Goal: Task Accomplishment & Management: Manage account settings

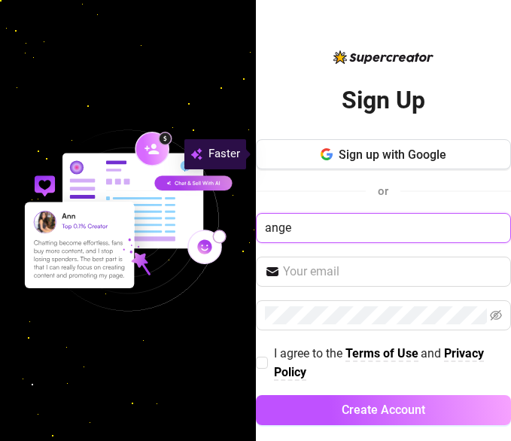
click at [487, 224] on input "ange" at bounding box center [384, 228] width 256 height 30
click at [492, 225] on input "ange" at bounding box center [384, 228] width 256 height 30
click at [432, 215] on input "ange" at bounding box center [384, 228] width 256 height 30
type input "ange"
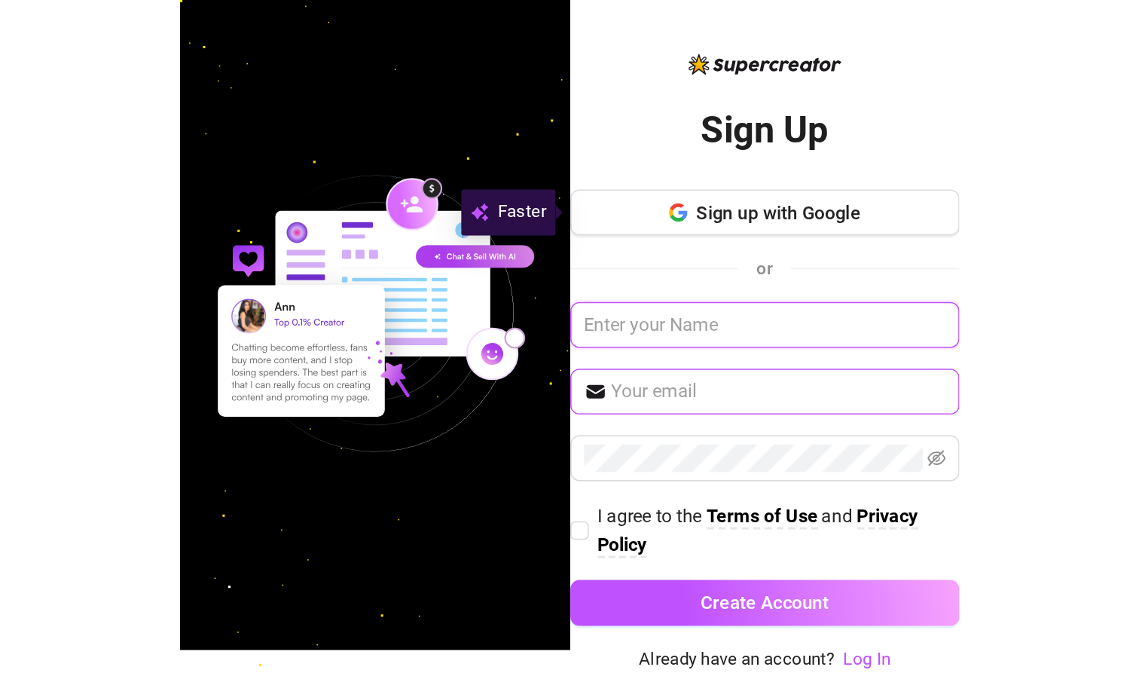
scroll to position [14, 0]
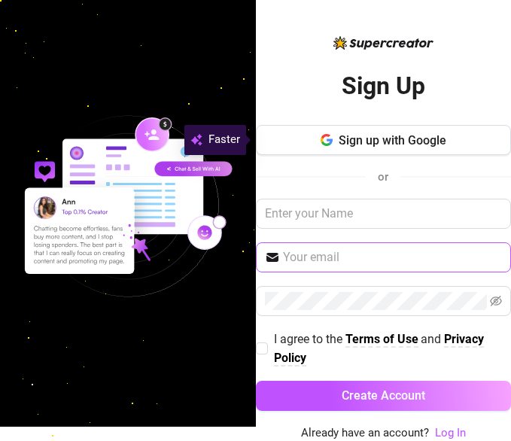
click at [393, 270] on span at bounding box center [384, 258] width 256 height 30
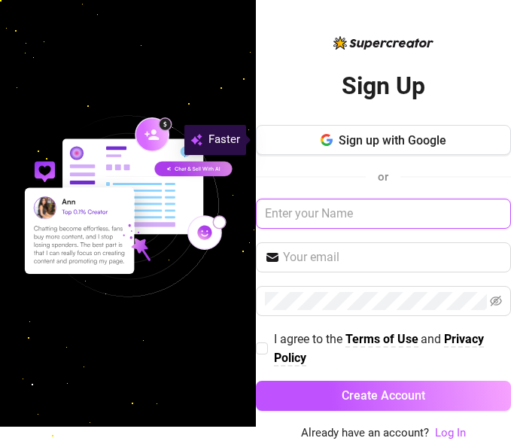
click at [413, 200] on input "text" at bounding box center [384, 214] width 256 height 30
click at [493, 221] on input "text" at bounding box center [384, 214] width 256 height 30
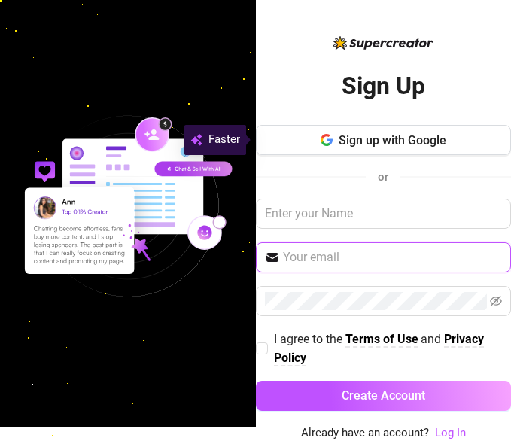
click at [452, 249] on input "text" at bounding box center [393, 258] width 220 height 18
click at [449, 161] on div "Sign up with Google or I agree to the Terms of Use and Privacy Policy Create Ac…" at bounding box center [384, 275] width 256 height 300
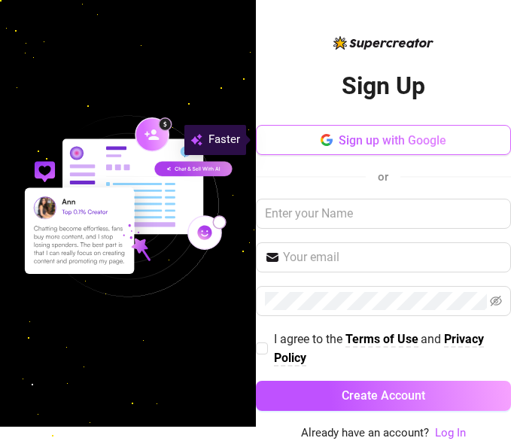
click at [444, 130] on button "Sign up with Google" at bounding box center [384, 140] width 256 height 30
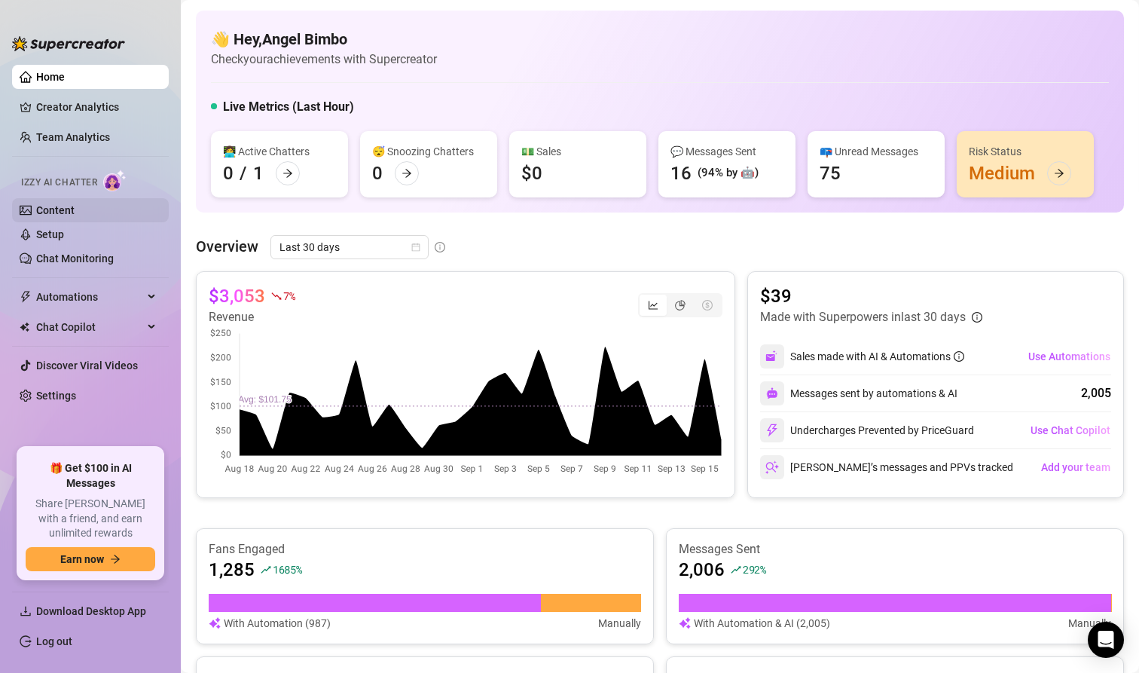
click at [75, 204] on link "Content" at bounding box center [55, 210] width 38 height 12
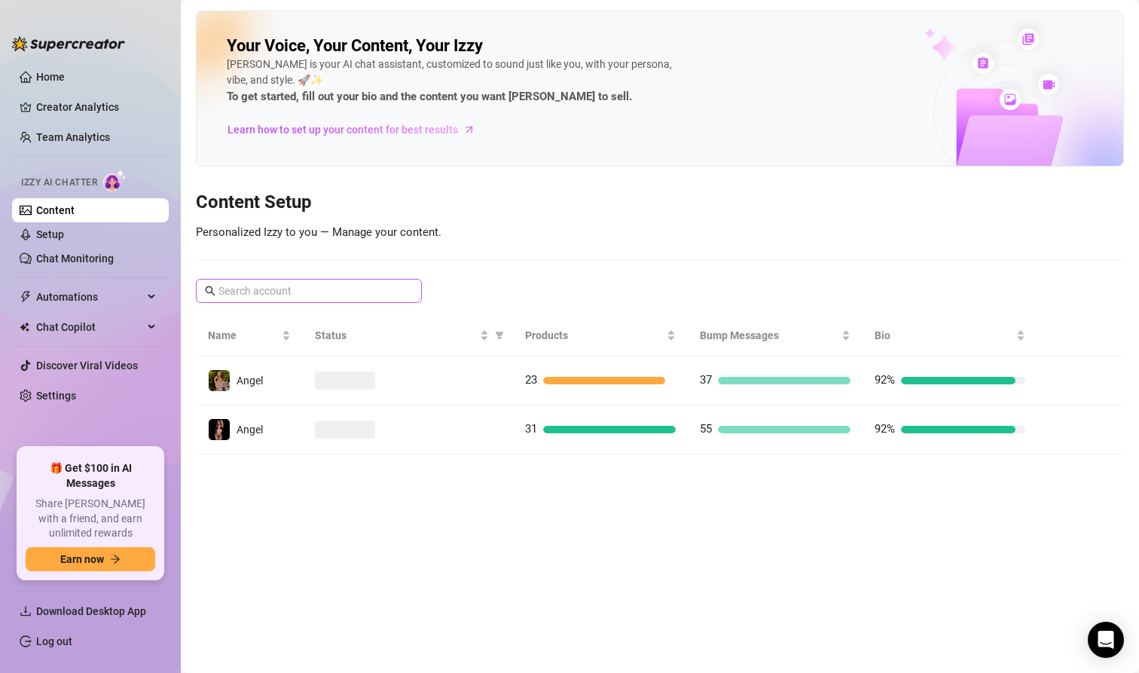
click at [313, 299] on span at bounding box center [309, 291] width 226 height 24
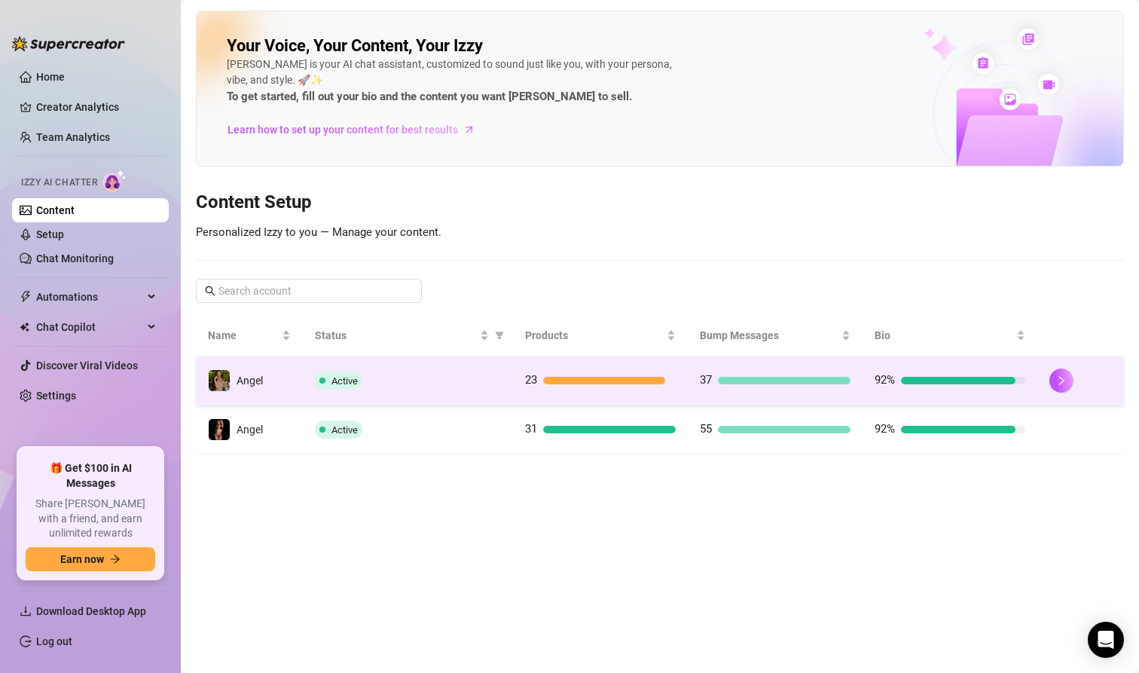
click at [365, 380] on div "Active" at bounding box center [408, 380] width 186 height 18
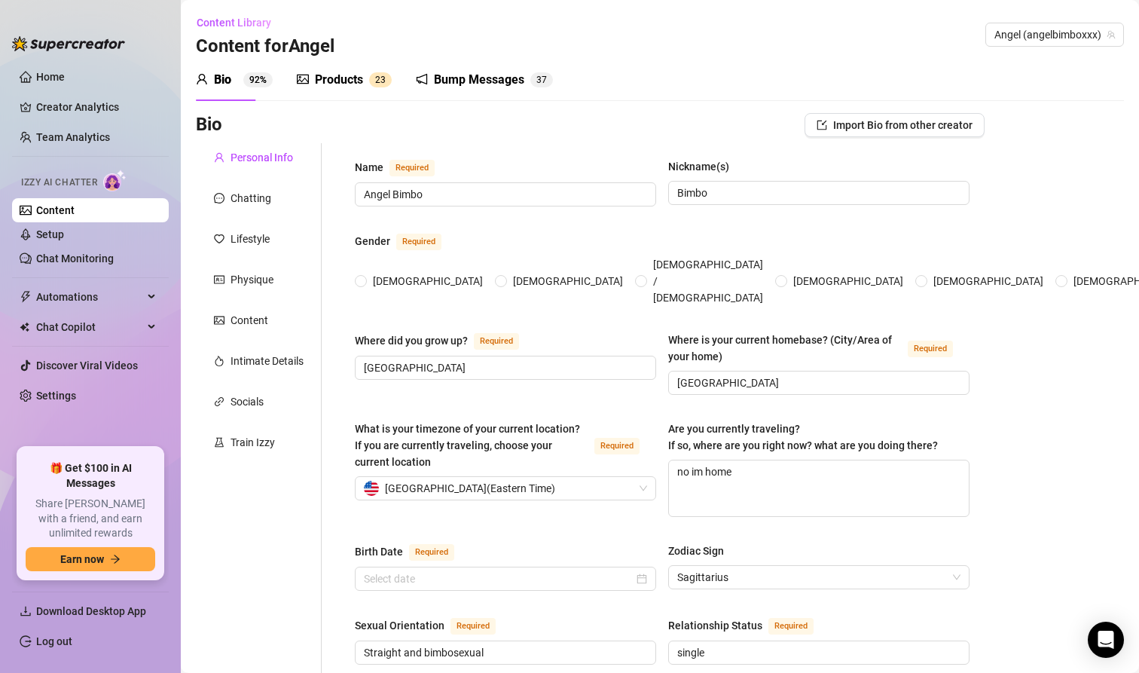
radio input "true"
type input "[DATE]"
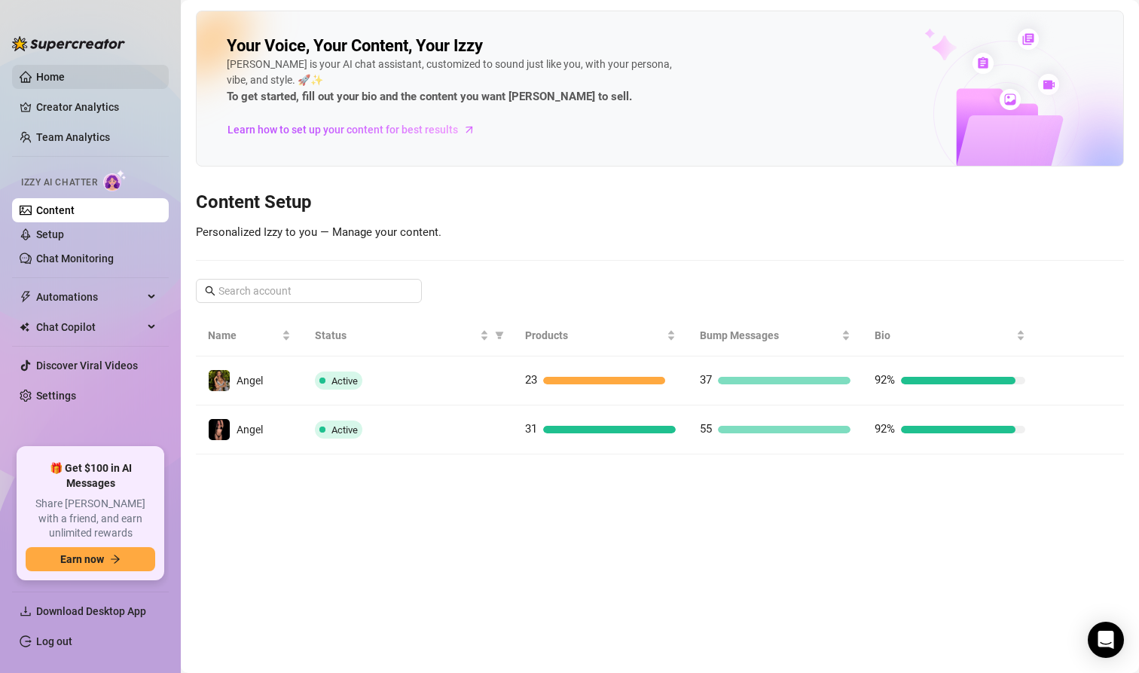
click at [65, 75] on link "Home" at bounding box center [50, 77] width 29 height 12
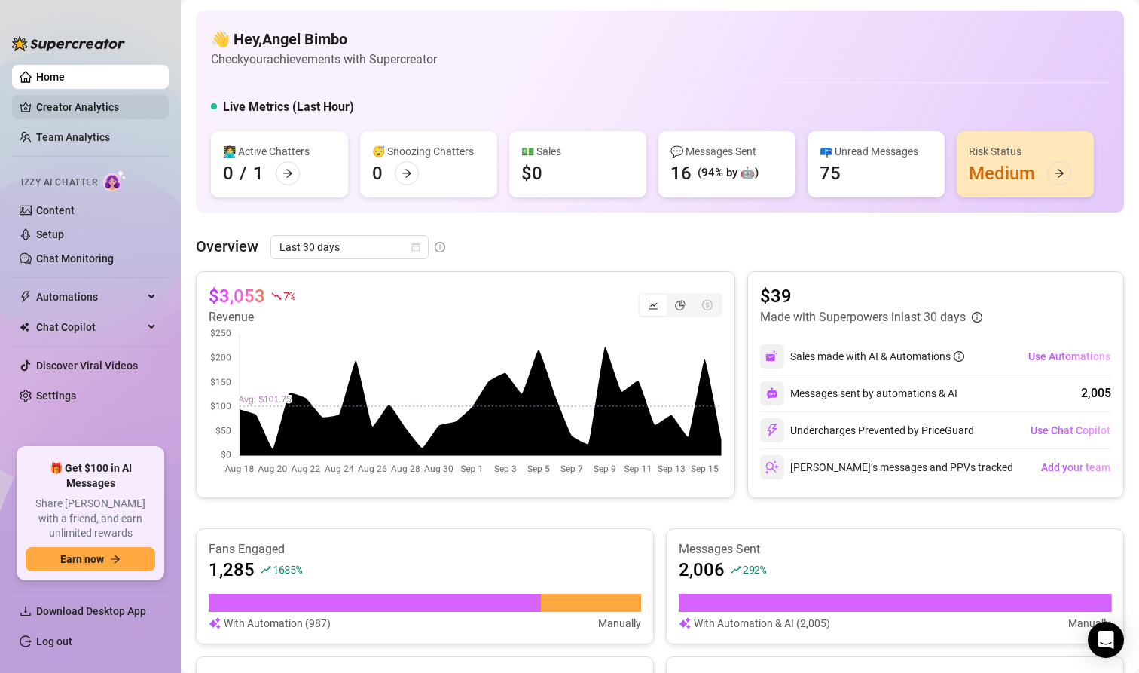
click at [124, 111] on link "Creator Analytics" at bounding box center [96, 107] width 121 height 24
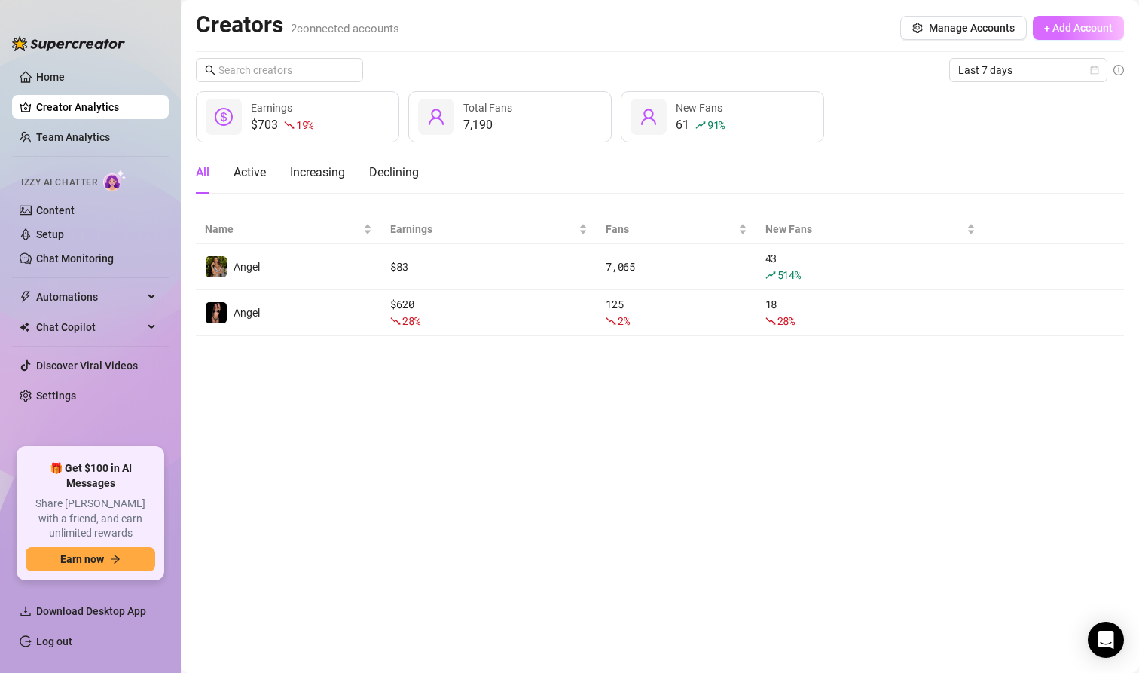
click at [511, 31] on span "+ Add Account" at bounding box center [1078, 28] width 69 height 12
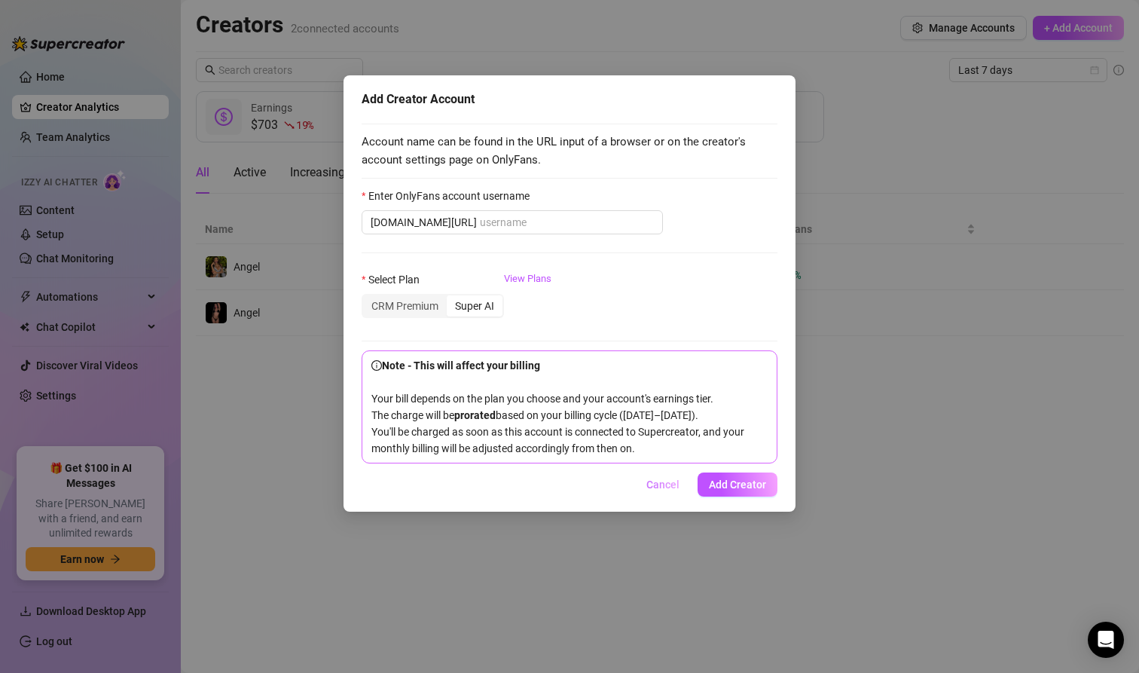
click at [511, 441] on span "Cancel" at bounding box center [662, 484] width 33 height 12
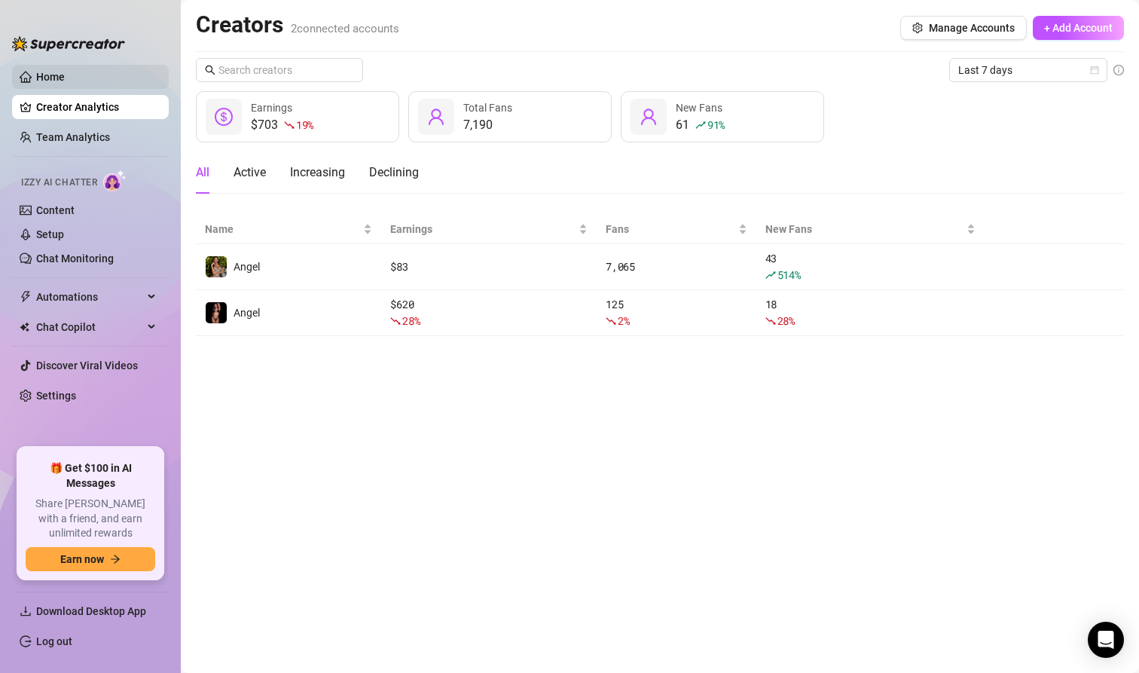
click at [65, 76] on link "Home" at bounding box center [50, 77] width 29 height 12
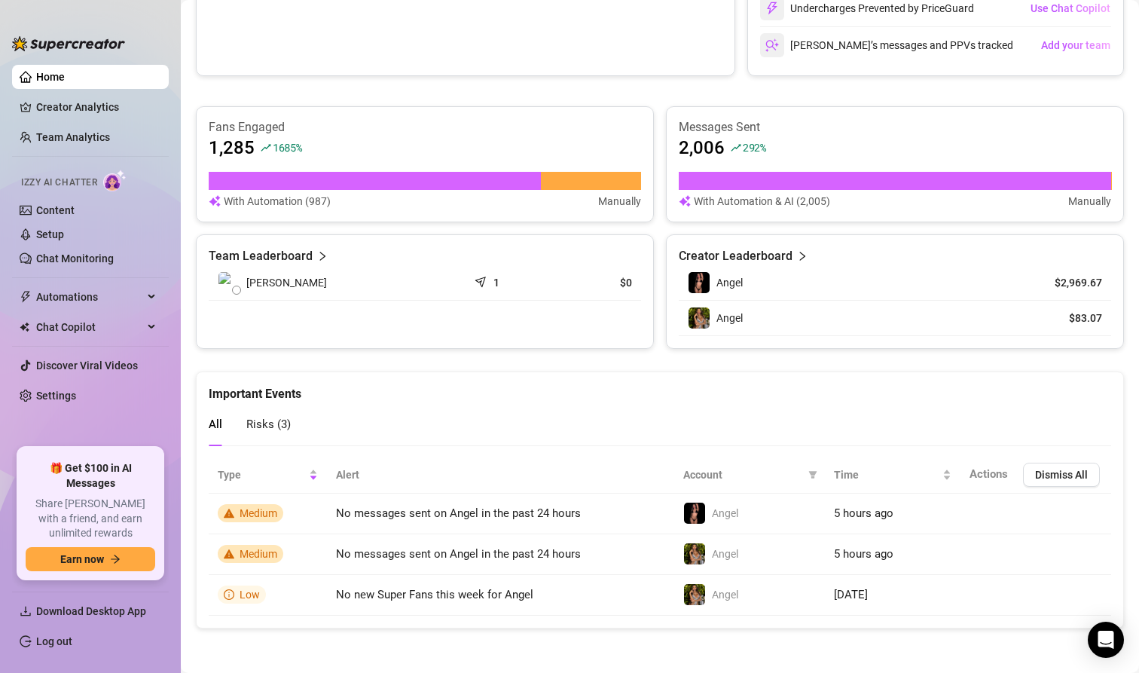
drag, startPoint x: 326, startPoint y: 61, endPoint x: 661, endPoint y: 131, distance: 342.4
click at [511, 131] on div "Fans Engaged 1,285 1685 % With Automation (987) Manually Messages Sent 2,006 29…" at bounding box center [660, 164] width 928 height 116
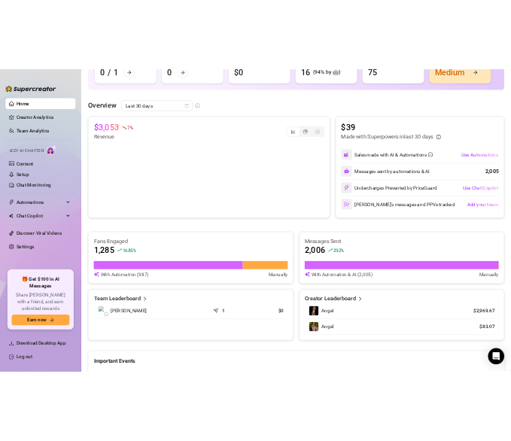
scroll to position [155, 0]
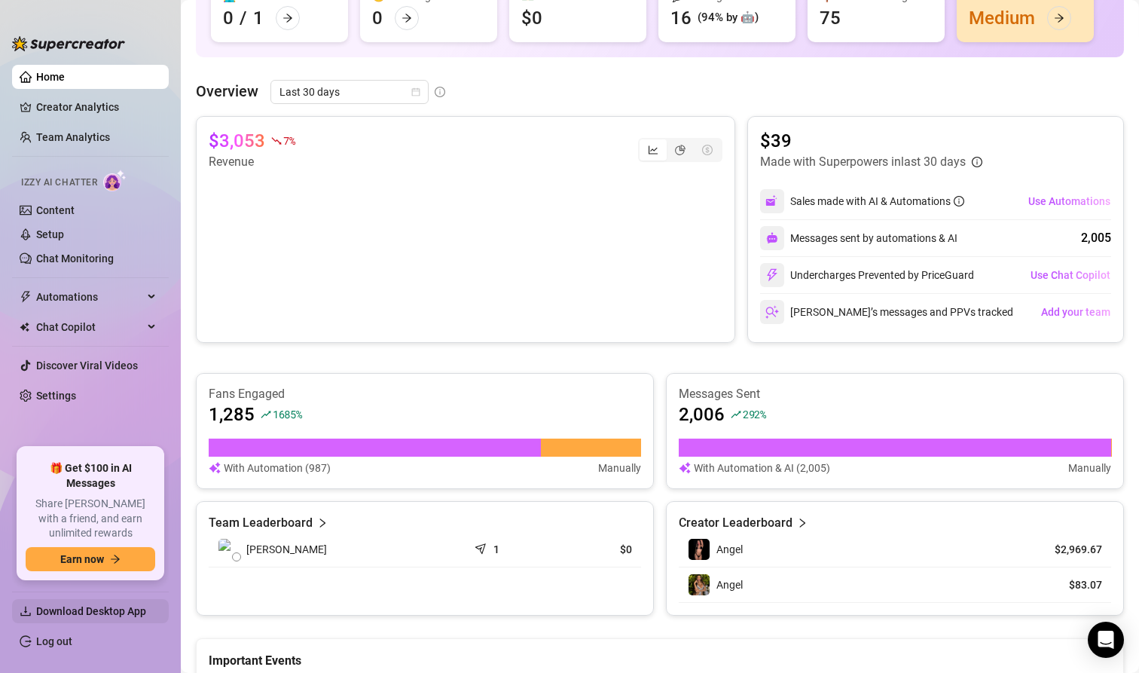
click at [114, 441] on span "Download Desktop App" at bounding box center [91, 611] width 110 height 12
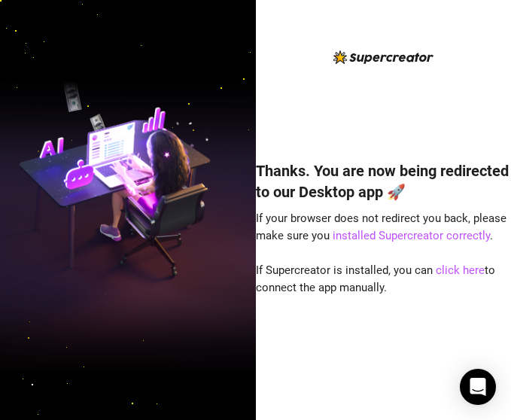
click at [502, 128] on div "Thanks. You are now being redirected to our Desktop app 🚀 If your browser does …" at bounding box center [384, 222] width 256 height 348
click at [508, 132] on div "Thanks. You are now being redirected to our Desktop app 🚀 If your browser does …" at bounding box center [384, 222] width 256 height 348
